Goal: Communication & Community: Answer question/provide support

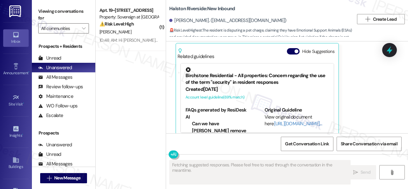
scroll to position [3145, 0]
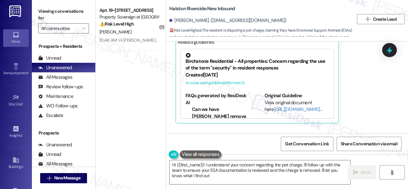
type textarea "Hi {{first_name}}! I understand your concern regarding the pet charge. I'll fol…"
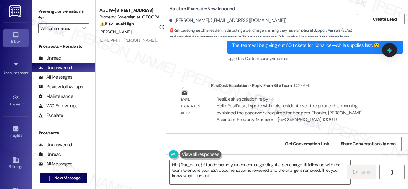
scroll to position [3431, 0]
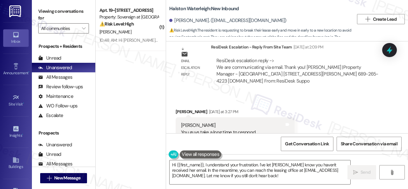
scroll to position [34252, 0]
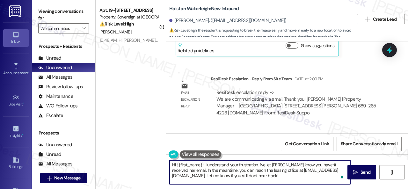
drag, startPoint x: 252, startPoint y: 177, endPoint x: 204, endPoint y: 163, distance: 49.6
click at [204, 163] on textarea "Hi {{first_name}}, I understand your frustration. I've let Valeria know you hav…" at bounding box center [259, 172] width 181 height 24
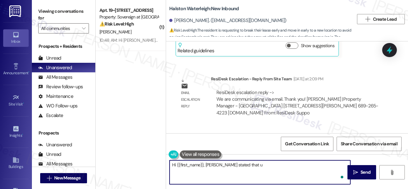
paste textarea "nfortunately, we do require 30 days' notice to transfer to any sister property.…"
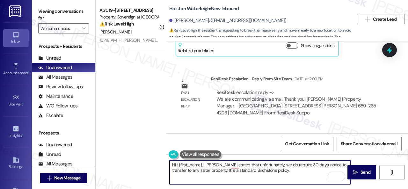
click at [267, 164] on textarea "Hi {{first_name}}, Valeria stated that unfortunately, we do require 30 days' no…" at bounding box center [259, 172] width 181 height 24
click at [289, 166] on textarea "Hi {{first_name}}, Valeria stated that unfortunately, they require 30 days' not…" at bounding box center [259, 172] width 181 height 24
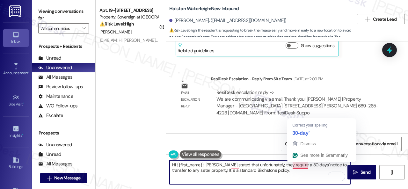
click at [301, 164] on textarea "Hi {{first_name}}, Valeria stated that unfortunately, they require a 30 days' n…" at bounding box center [259, 172] width 181 height 24
type textarea "Hi {{first_name}}, Valeria stated that unfortunately, they require a 30-day' no…"
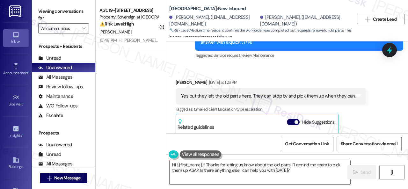
scroll to position [1915, 0]
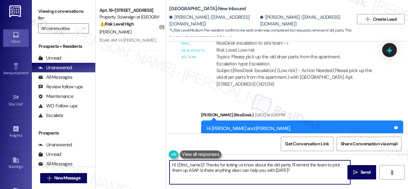
drag, startPoint x: 176, startPoint y: 165, endPoint x: 320, endPoint y: 170, distance: 144.0
click at [320, 170] on textarea "Hi {{first_name}}! Thanks for letting us know about the old parts. I'll remind …" at bounding box center [259, 172] width 181 height 24
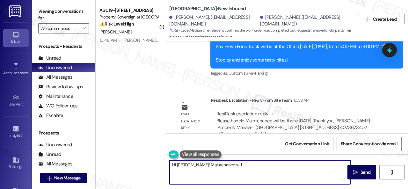
scroll to position [2106, 0]
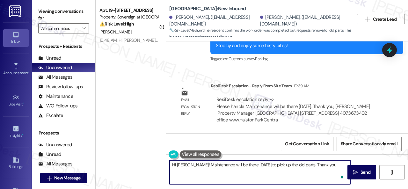
type textarea "Hi Erica! Maintenance will be there today to pick up the old parts. Thank you."
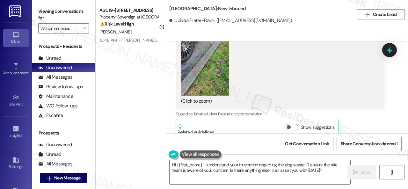
scroll to position [11245, 0]
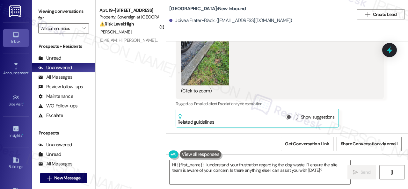
click at [213, 85] on button "Zoom image" at bounding box center [205, 54] width 48 height 64
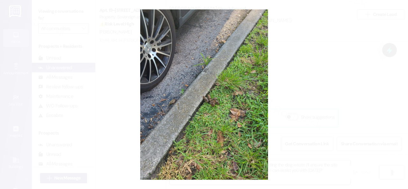
click at [256, 61] on button "Unzoom image" at bounding box center [204, 94] width 408 height 189
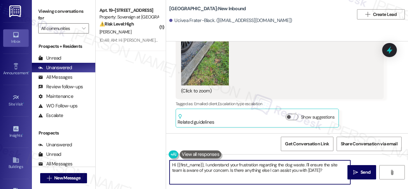
drag, startPoint x: 204, startPoint y: 165, endPoint x: 321, endPoint y: 181, distance: 117.3
click at [325, 181] on textarea "Hi {{first_name}}, I understand your frustration regarding the dog waste. I'll …" at bounding box center [259, 172] width 181 height 24
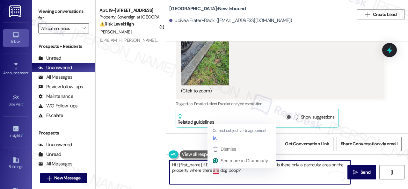
click at [214, 170] on textarea "Hi {{first_name}}! Do you see them in random places, or is there only a particu…" at bounding box center [259, 172] width 181 height 24
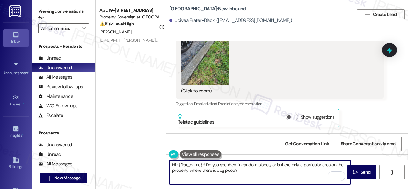
click at [255, 170] on textarea "Hi {{first_name}}! Do you see them in random places, or is there only a particu…" at bounding box center [259, 172] width 181 height 24
type textarea "Hi {{first_name}}! Do you see them in random places, or is there only a particu…"
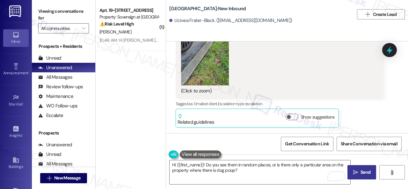
click at [359, 170] on span "Send" at bounding box center [365, 172] width 12 height 7
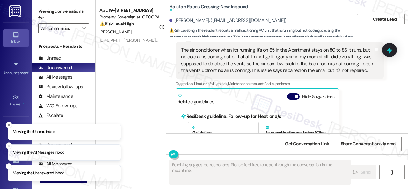
scroll to position [16740, 0]
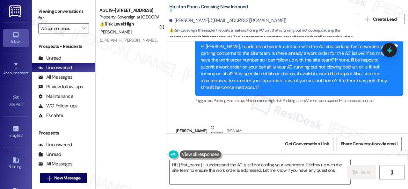
type textarea "Hi {{first_name}}, I understand the AC is still not cooling your apartment. I'l…"
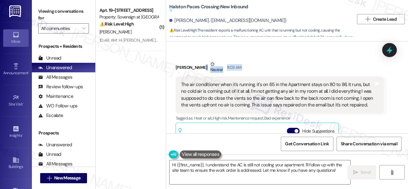
scroll to position [16750, 0]
drag, startPoint x: 181, startPoint y: 45, endPoint x: 228, endPoint y: 60, distance: 48.8
click at [228, 77] on div "The air conditioner when it's running, it's on 65 in the Apartment stays on 80 …" at bounding box center [279, 95] width 208 height 37
click at [246, 82] on div "The air conditioner when it's running, it's on 65 in the Apartment stays on 80 …" at bounding box center [277, 95] width 192 height 27
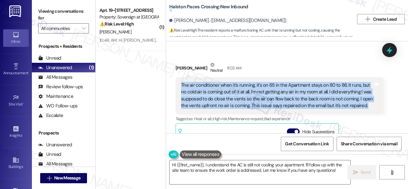
drag, startPoint x: 373, startPoint y: 89, endPoint x: 180, endPoint y: 68, distance: 193.8
click at [180, 77] on div "The air conditioner when it's running, it's on 65 in the Apartment stays on 80 …" at bounding box center [279, 95] width 208 height 37
copy div "The air conditioner when it's running, it's on 65 in the Apartment stays on 80 …"
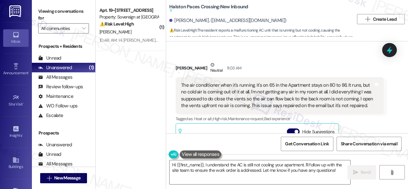
click at [379, 110] on div "Aundrea Rembert Neutral 11:03 AM The air conditioner when it's running, it's on…" at bounding box center [279, 177] width 208 height 232
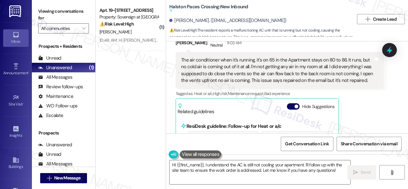
scroll to position [16740, 0]
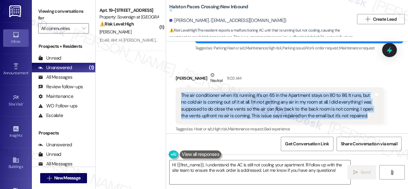
drag, startPoint x: 181, startPoint y: 77, endPoint x: 364, endPoint y: 101, distance: 184.3
click at [364, 101] on div "The air conditioner when it's running, it's on 65 in the Apartment stays on 80 …" at bounding box center [277, 105] width 192 height 27
copy div "The air conditioner when it's running, it's on 65 in the Apartment stays on 80 …"
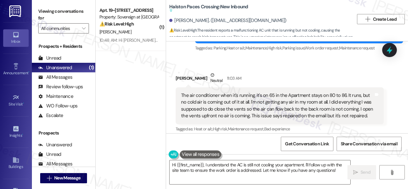
click at [381, 107] on div "Received via SMS Aundrea Rembert Neutral 11:03 AM The air conditioner when it's…" at bounding box center [279, 187] width 217 height 241
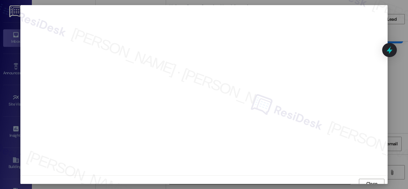
scroll to position [5, 0]
click at [366, 178] on span "Close" at bounding box center [371, 178] width 11 height 7
drag, startPoint x: 371, startPoint y: 180, endPoint x: 370, endPoint y: 176, distance: 4.0
click at [371, 180] on span "Close" at bounding box center [371, 178] width 11 height 7
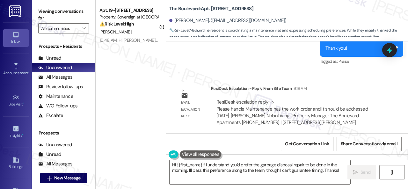
scroll to position [1683, 0]
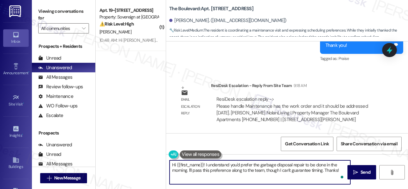
drag, startPoint x: 339, startPoint y: 171, endPoint x: 205, endPoint y: 164, distance: 134.6
click at [205, 164] on textarea "Hi {{first_name}}! I understand you'd prefer the garbage disposal repair to be …" at bounding box center [259, 172] width 181 height 24
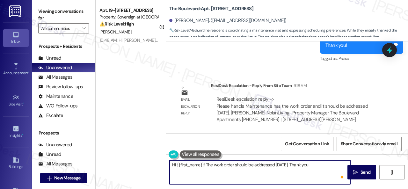
type textarea "Hi {{first_name}}! The work order should be addressed [DATE]. Thank you!"
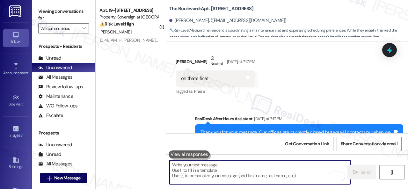
scroll to position [1496, 0]
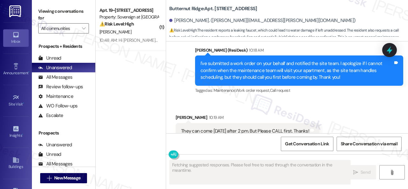
scroll to position [932, 0]
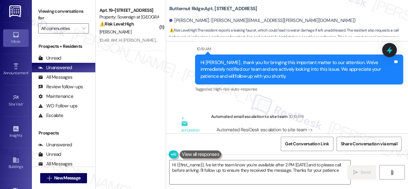
type textarea "Hi {{first_name}}, I've let the team know you're available after 2 PM [DATE] an…"
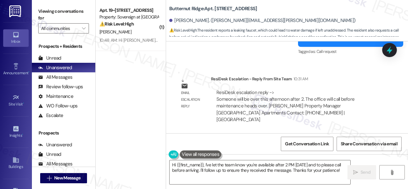
scroll to position [2, 0]
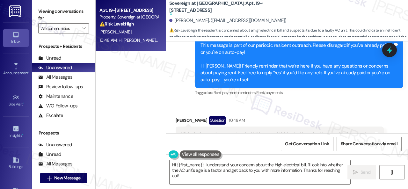
scroll to position [3930, 0]
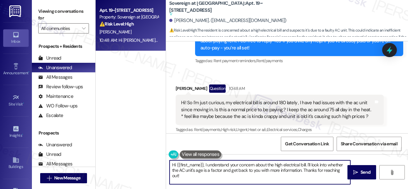
drag, startPoint x: 307, startPoint y: 165, endPoint x: 320, endPoint y: 187, distance: 25.4
click at [320, 187] on div "Hi {{first_name}}, I understand your concern about the high electrical bill. I'…" at bounding box center [287, 178] width 242 height 48
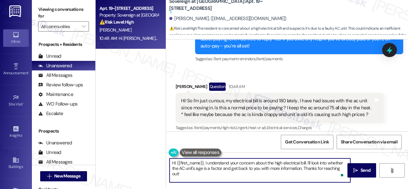
paste textarea "are keeping it at 75 consistently or dropping it down lower when they get home.…"
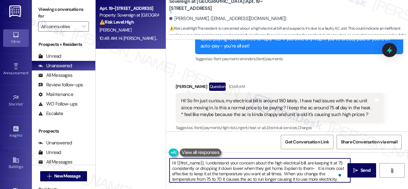
scroll to position [0, 0]
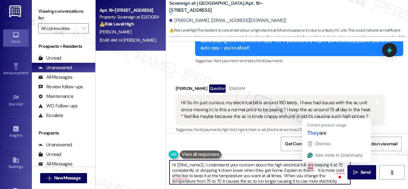
click at [309, 166] on textarea "Hi {{first_name}}, I understand your concern about the high electrical bill. ar…" at bounding box center [259, 172] width 181 height 24
click at [311, 175] on textarea "Hi {{first_name}}, I understand your concern about the high electrical bill. ar…" at bounding box center [259, 172] width 181 height 24
click at [311, 164] on textarea "Hi {{first_name}}, I understand your concern about the high electrical bill. ar…" at bounding box center [259, 172] width 181 height 24
click at [309, 166] on textarea "Hi {{first_name}}, I understand your concern about the high electrical bill. ar…" at bounding box center [259, 172] width 181 height 24
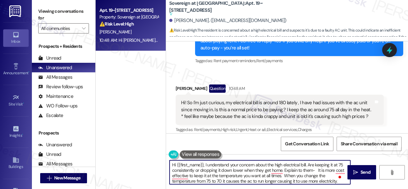
click at [315, 164] on textarea "Hi {{first_name}}, I understand your concern about the high electrical bill. Ar…" at bounding box center [259, 172] width 181 height 24
click at [268, 170] on textarea "Hi {{first_name}}, I understand your concern about the high electrical bill. Ar…" at bounding box center [259, 172] width 181 height 24
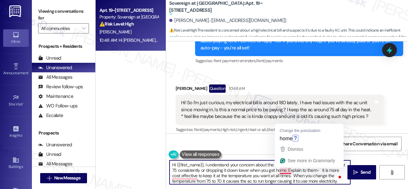
click at [288, 170] on textarea "Hi {{first_name}}, I understand your concern about the high electrical bill. Ar…" at bounding box center [259, 172] width 181 height 24
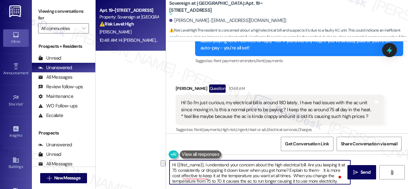
drag, startPoint x: 294, startPoint y: 171, endPoint x: 328, endPoint y: 170, distance: 33.8
click at [328, 170] on textarea "Hi {{first_name}}, I understand your concern about the high electrical bill. Ar…" at bounding box center [259, 172] width 181 height 24
click at [186, 178] on textarea "Hi {{first_name}}, I understand your concern about the high electrical bill. Ar…" at bounding box center [259, 172] width 181 height 24
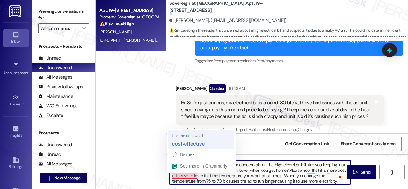
type textarea "Hi {{first_name}}, I understand your concern about the high electrical bill. Ar…"
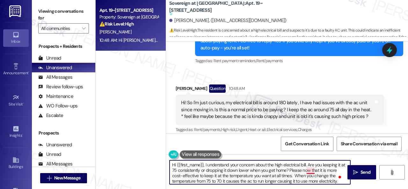
click at [309, 170] on textarea "Hi {{first_name}}, I understand your concern about the high electrical bill. Ar…" at bounding box center [259, 172] width 181 height 24
